Goal: Communication & Community: Answer question/provide support

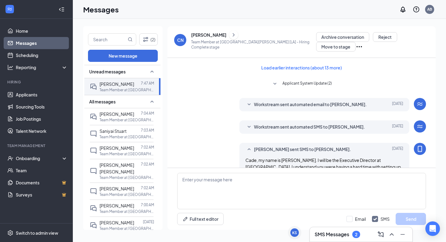
scroll to position [152, 0]
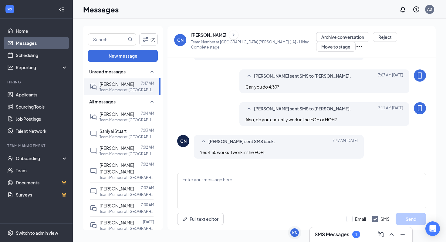
click at [327, 230] on div "SMS Messages 1" at bounding box center [361, 235] width 93 height 10
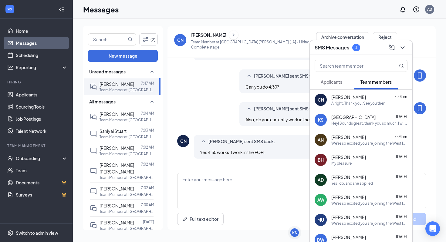
click at [339, 53] on div "SMS Messages 1" at bounding box center [361, 47] width 103 height 15
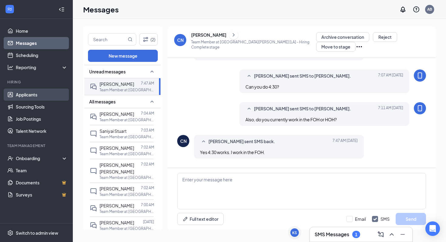
click at [38, 90] on link "Applicants" at bounding box center [42, 95] width 52 height 12
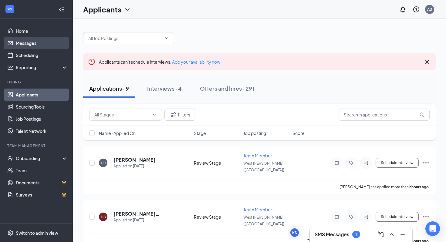
click at [51, 45] on link "Messages" at bounding box center [42, 43] width 52 height 12
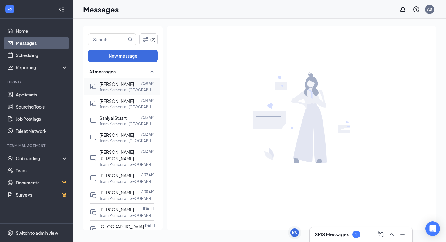
click at [110, 83] on span "[PERSON_NAME]" at bounding box center [117, 83] width 35 height 5
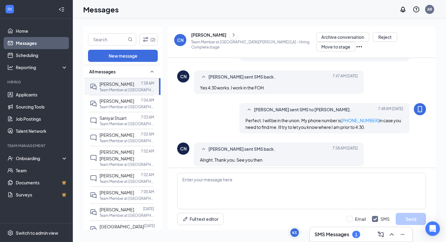
scroll to position [218, 0]
click at [40, 98] on link "Applicants" at bounding box center [42, 95] width 52 height 12
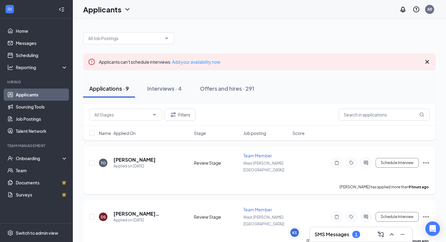
click at [427, 159] on icon "Ellipses" at bounding box center [425, 162] width 7 height 7
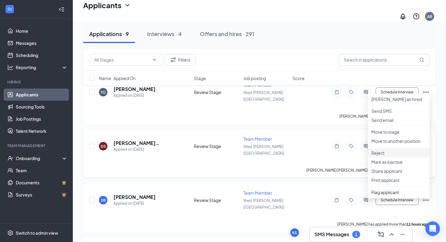
scroll to position [75, 0]
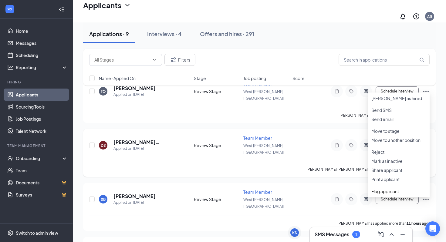
click at [284, 135] on div "Team Member" at bounding box center [266, 138] width 46 height 6
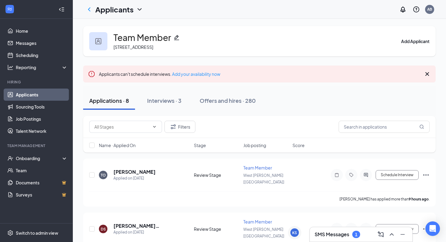
click at [123, 100] on div "Applications · 8" at bounding box center [109, 101] width 40 height 8
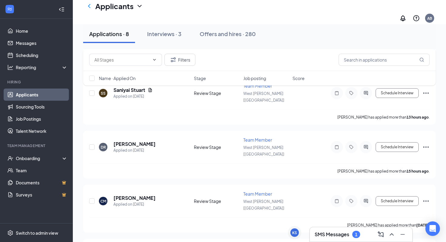
scroll to position [293, 0]
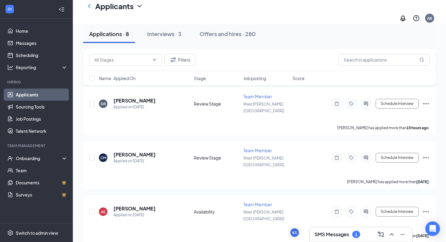
click at [342, 232] on h3 "SMS Messages" at bounding box center [332, 234] width 35 height 7
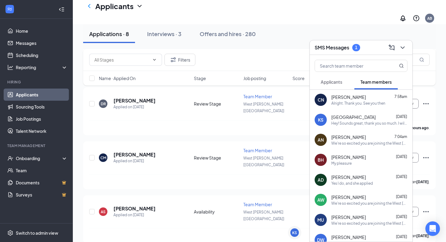
click at [377, 82] on span "Team members" at bounding box center [376, 81] width 31 height 5
click at [340, 79] on span "Applicants" at bounding box center [332, 81] width 22 height 5
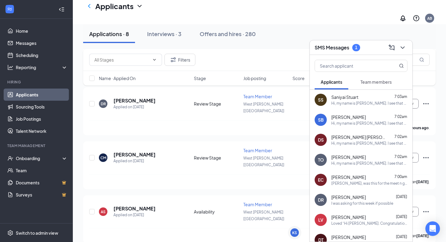
click at [330, 54] on div "SMS Messages 1" at bounding box center [361, 47] width 103 height 15
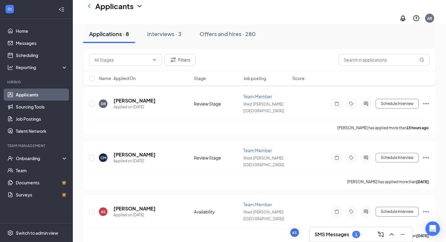
click at [317, 234] on h3 "SMS Messages" at bounding box center [332, 234] width 35 height 7
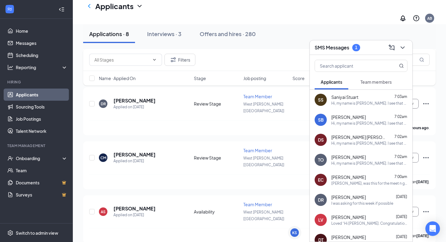
click at [338, 45] on h3 "SMS Messages" at bounding box center [332, 47] width 35 height 7
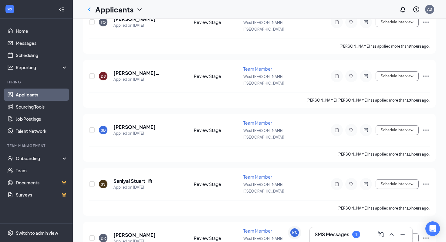
scroll to position [0, 0]
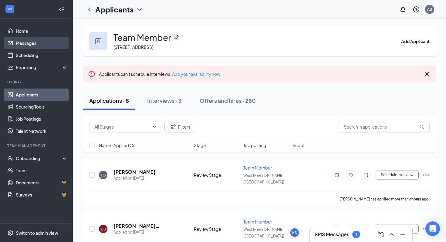
click at [24, 45] on link "Messages" at bounding box center [42, 43] width 52 height 12
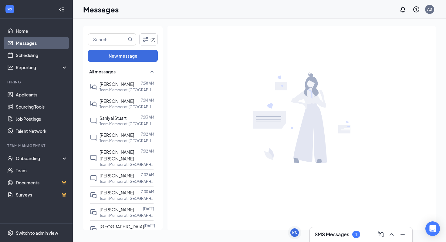
click at [336, 228] on div "SMS Messages 1" at bounding box center [361, 234] width 103 height 15
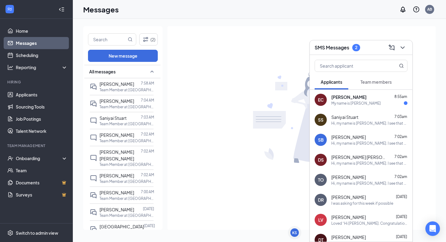
click at [364, 106] on div "EC [PERSON_NAME] 8:55am My name is [PERSON_NAME]" at bounding box center [361, 100] width 103 height 20
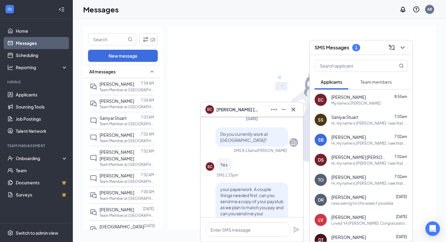
scroll to position [-288, 0]
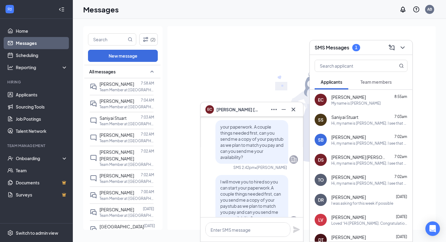
click at [328, 51] on h3 "SMS Messages" at bounding box center [332, 47] width 35 height 7
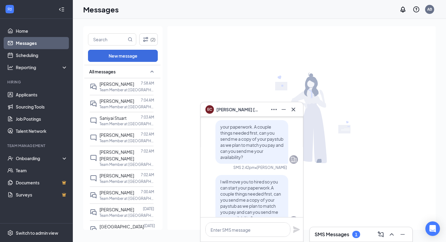
click at [209, 113] on div "EC" at bounding box center [207, 115] width 5 height 5
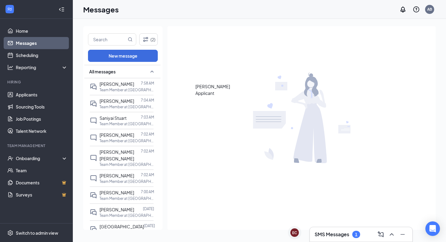
scroll to position [0, 0]
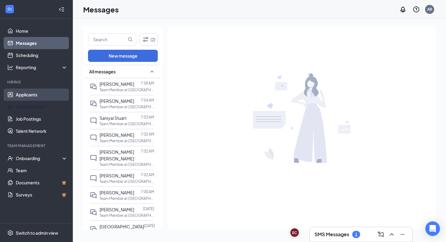
click at [20, 95] on link "Applicants" at bounding box center [42, 95] width 52 height 12
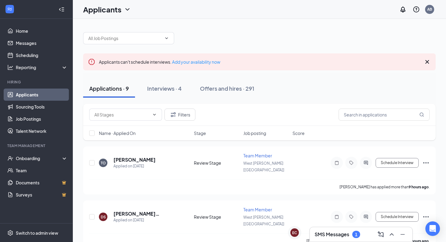
click at [235, 39] on div at bounding box center [259, 35] width 353 height 18
click at [338, 233] on h3 "SMS Messages" at bounding box center [332, 234] width 35 height 7
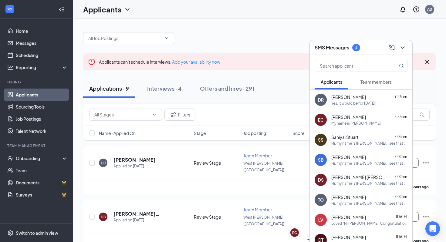
click at [383, 82] on span "Team members" at bounding box center [376, 81] width 31 height 5
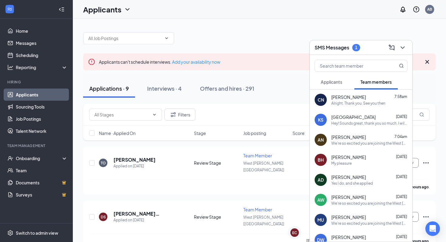
click at [379, 101] on div "Alright. Thank you. See you then" at bounding box center [358, 103] width 54 height 5
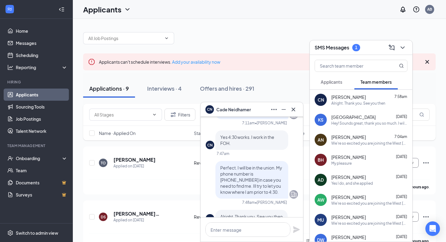
scroll to position [-18, 0]
